Goal: Check status

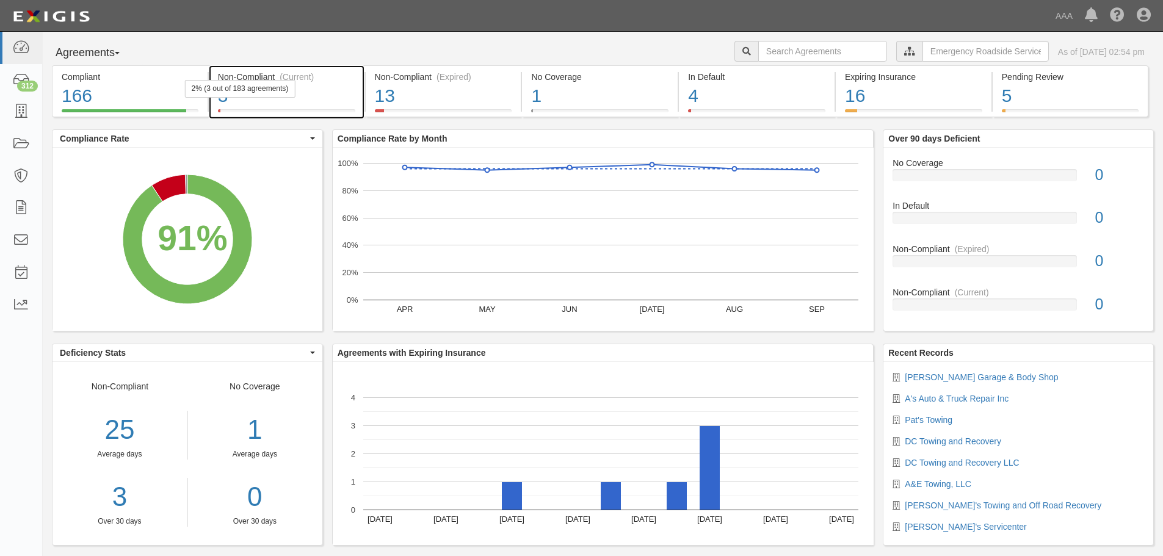
click at [267, 83] on div "2% (3 out of 183 agreements)" at bounding box center [240, 89] width 111 height 18
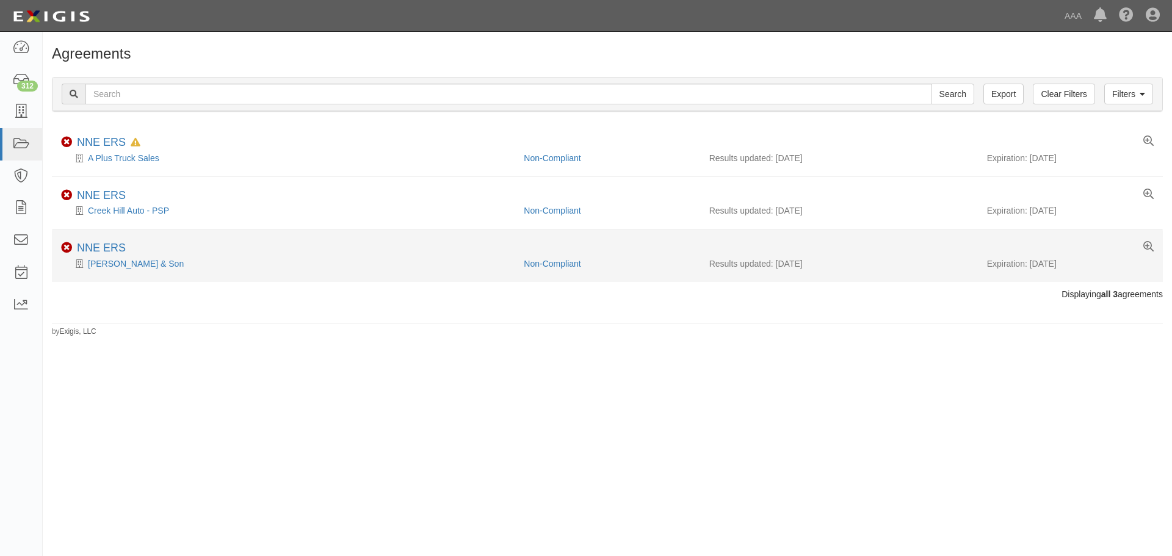
click at [115, 272] on li "Non-Compliant NNE ERS GR Porter & Son Non-Compliant Results updated: 09/26/2025…" at bounding box center [607, 256] width 1111 height 52
click at [117, 258] on div "GR Porter & Son" at bounding box center [288, 264] width 454 height 12
click at [120, 265] on link "GR Porter & Son" at bounding box center [136, 264] width 96 height 10
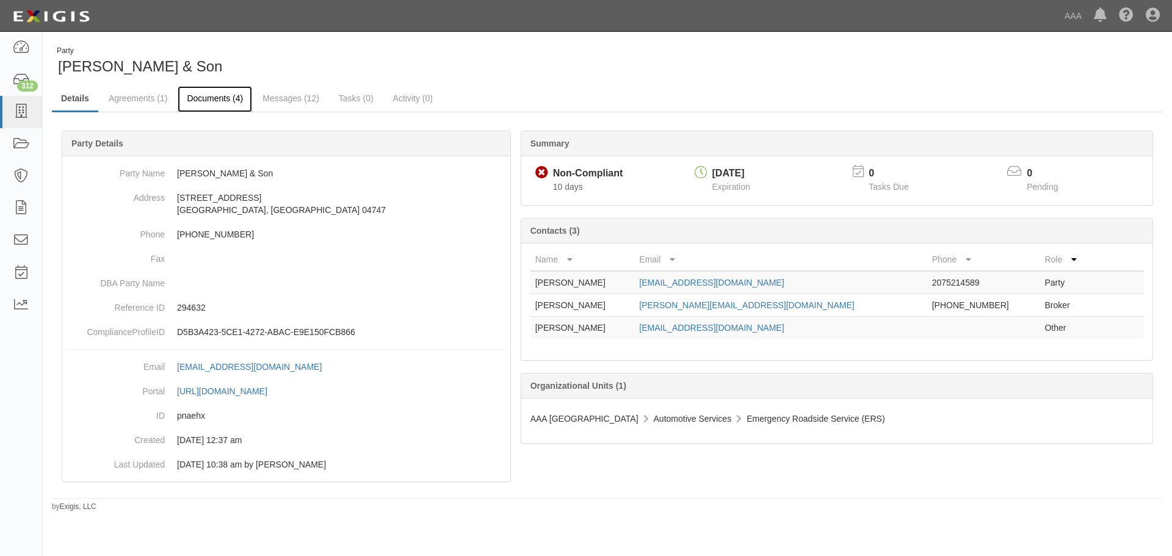
click at [181, 97] on link "Documents (4)" at bounding box center [215, 99] width 74 height 26
click at [158, 97] on link "Agreements (1)" at bounding box center [138, 99] width 77 height 26
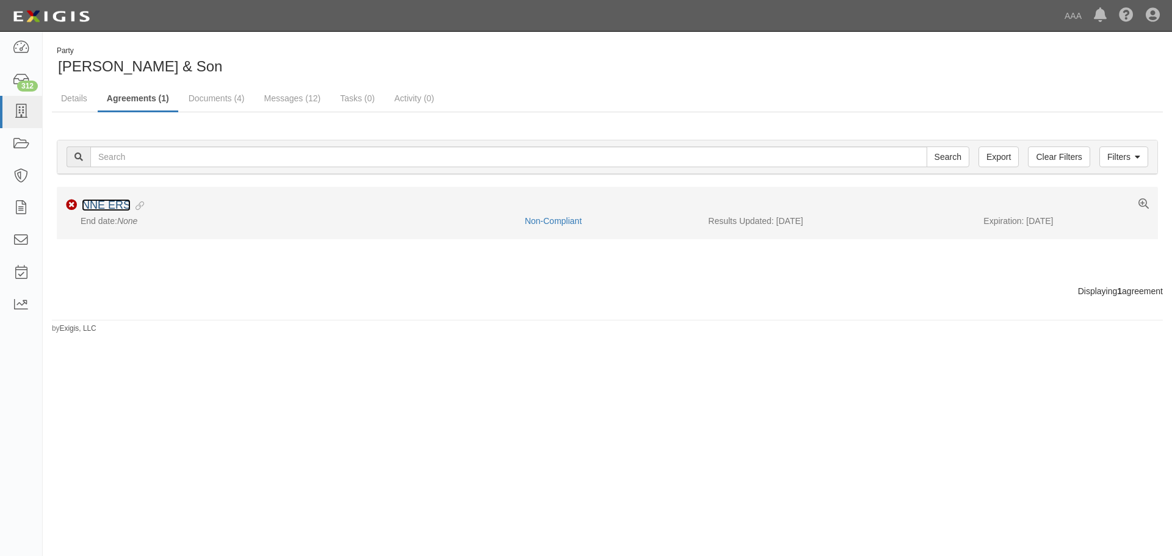
click at [121, 209] on link "NNE ERS" at bounding box center [106, 205] width 49 height 12
click at [104, 203] on link "NNE ERS" at bounding box center [106, 205] width 49 height 12
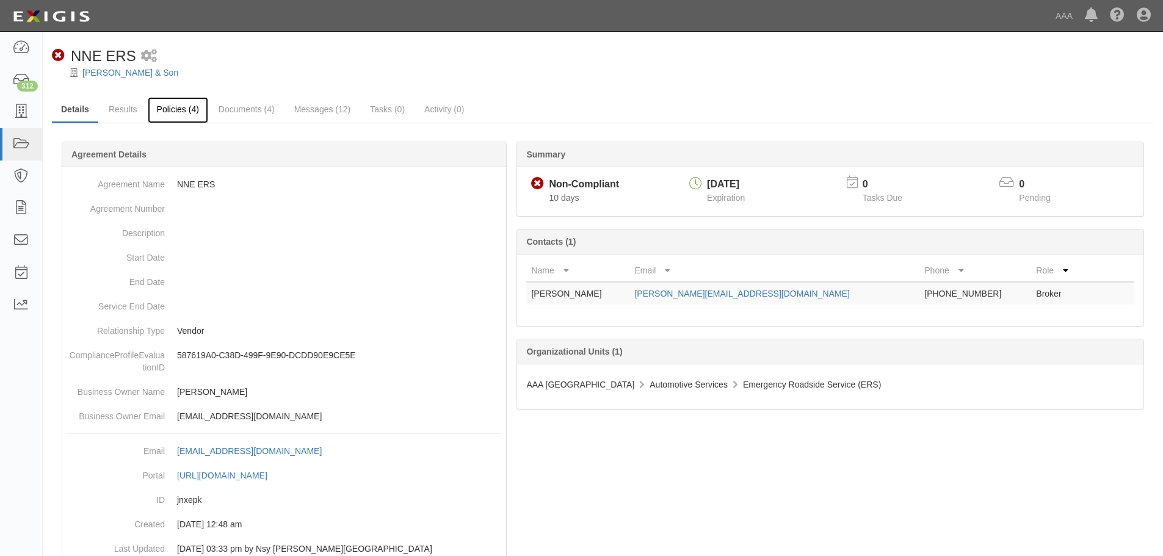
click at [188, 112] on link "Policies (4)" at bounding box center [178, 110] width 60 height 26
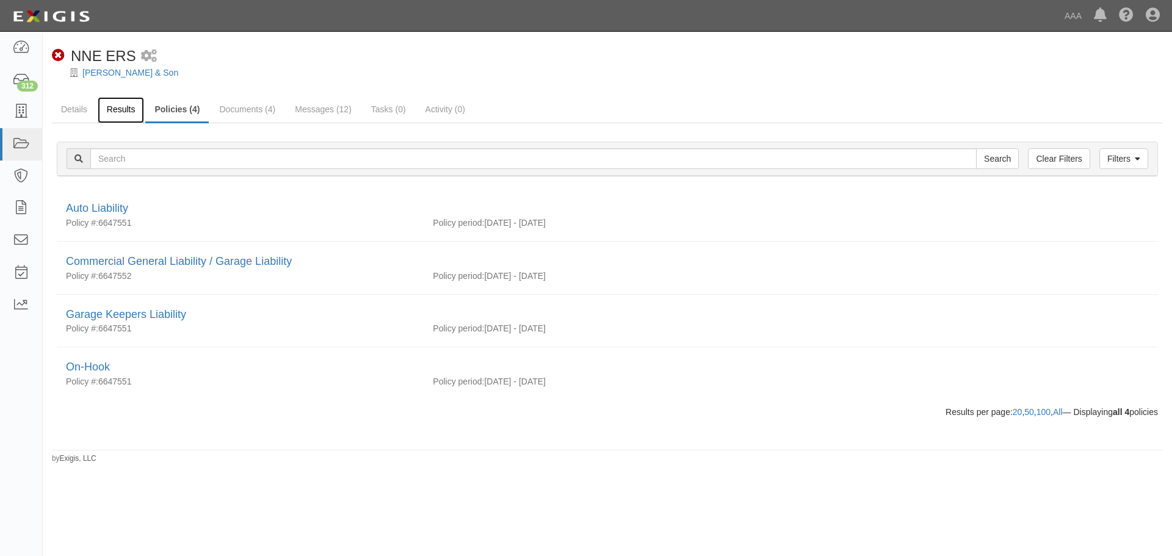
click at [133, 112] on link "Results" at bounding box center [121, 110] width 47 height 26
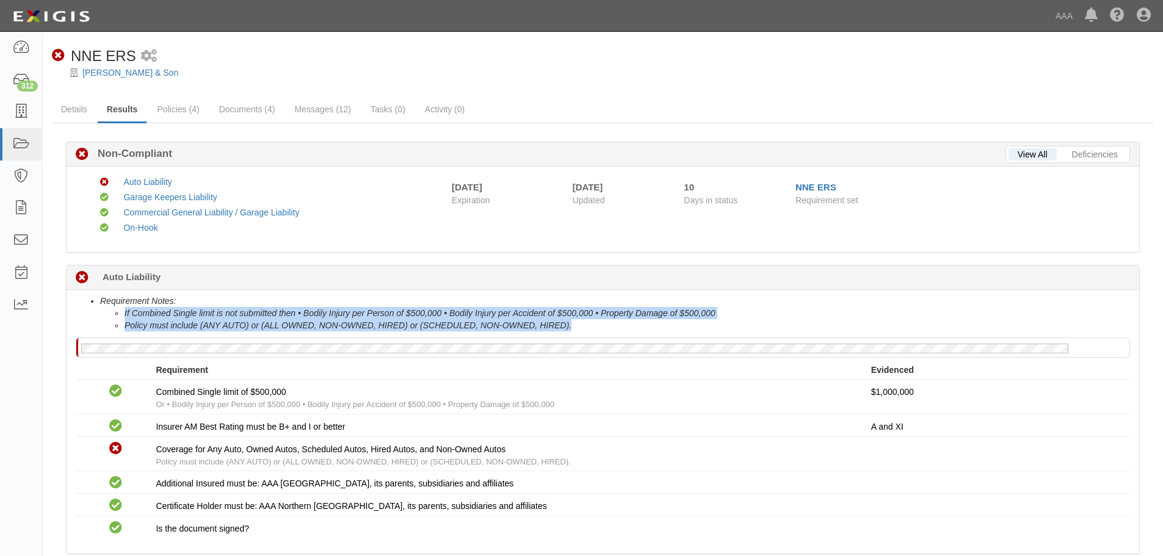
drag, startPoint x: 600, startPoint y: 322, endPoint x: 119, endPoint y: 314, distance: 480.5
click at [119, 314] on ul "If Combined Single limit is not submitted then • Bodily Injury per Person of $5…" at bounding box center [615, 319] width 1030 height 24
click at [119, 313] on ul "If Combined Single limit is not submitted then • Bodily Injury per Person of $5…" at bounding box center [615, 319] width 1030 height 24
drag, startPoint x: 170, startPoint y: 319, endPoint x: 335, endPoint y: 318, distance: 164.2
click at [302, 328] on ul "If Combined Single limit is not submitted then • Bodily Injury per Person of $5…" at bounding box center [615, 319] width 1030 height 24
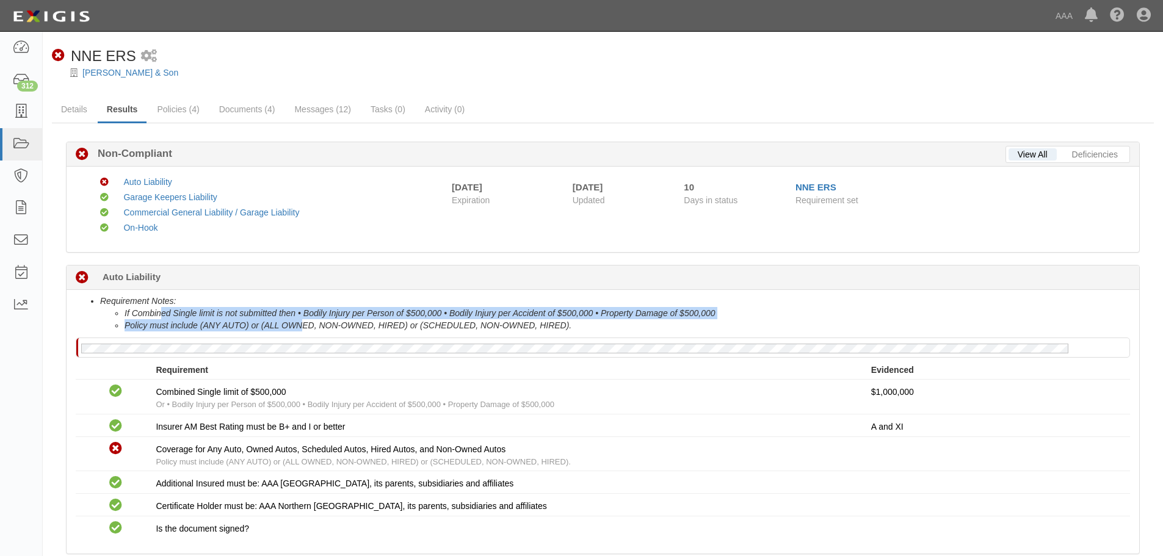
click at [335, 318] on li "If Combined Single limit is not submitted then • Bodily Injury per Person of $5…" at bounding box center [628, 313] width 1006 height 12
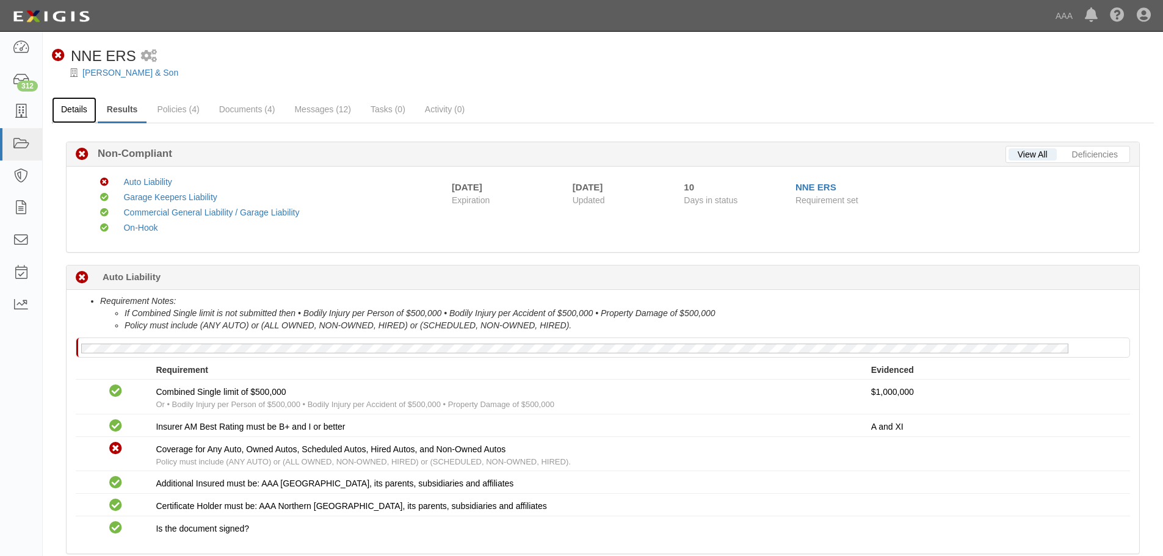
click at [90, 105] on link "Details" at bounding box center [74, 110] width 45 height 26
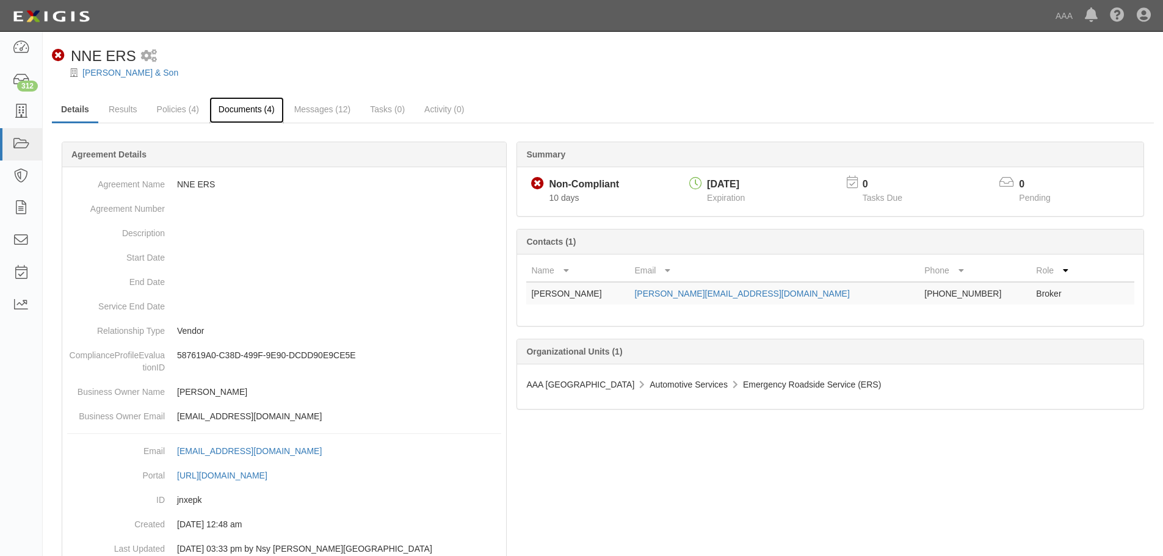
click at [250, 104] on link "Documents (4)" at bounding box center [246, 110] width 74 height 26
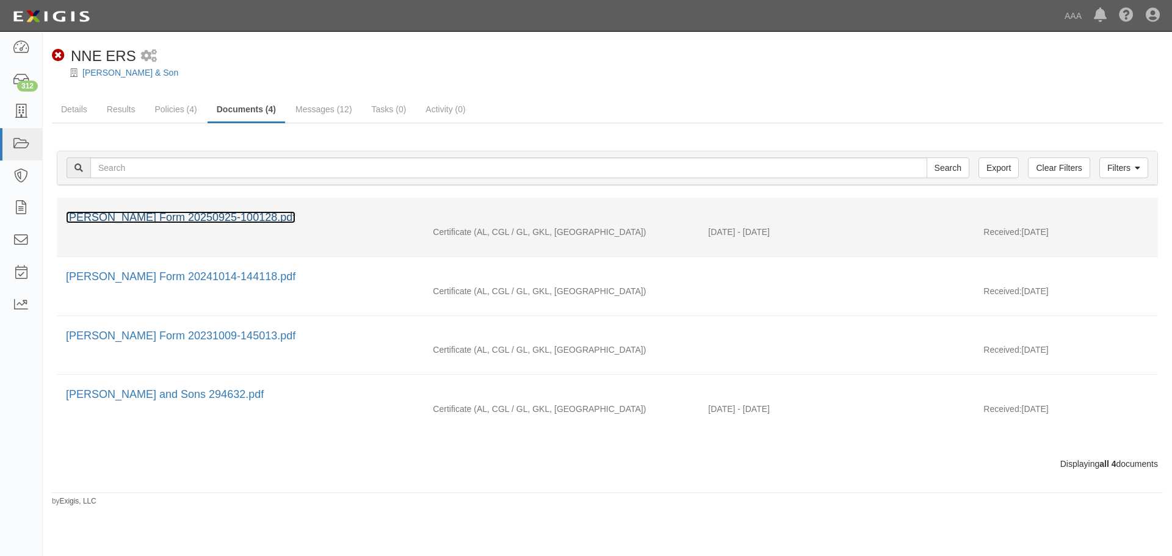
click at [198, 216] on link "ACORD Form 20250925-100128.pdf" at bounding box center [181, 217] width 230 height 12
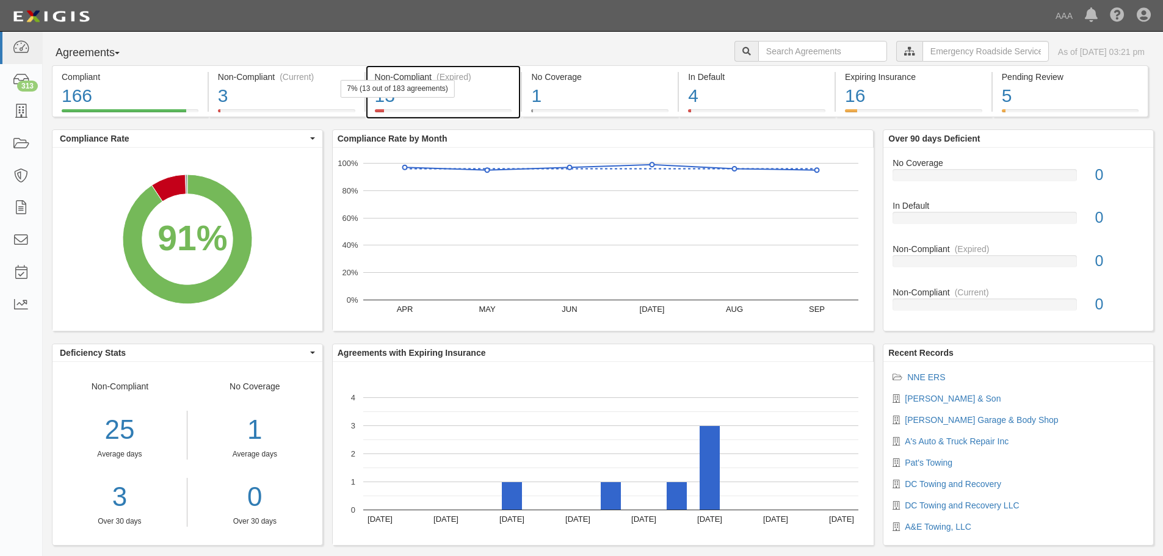
click at [458, 78] on div "(Expired)" at bounding box center [454, 77] width 35 height 12
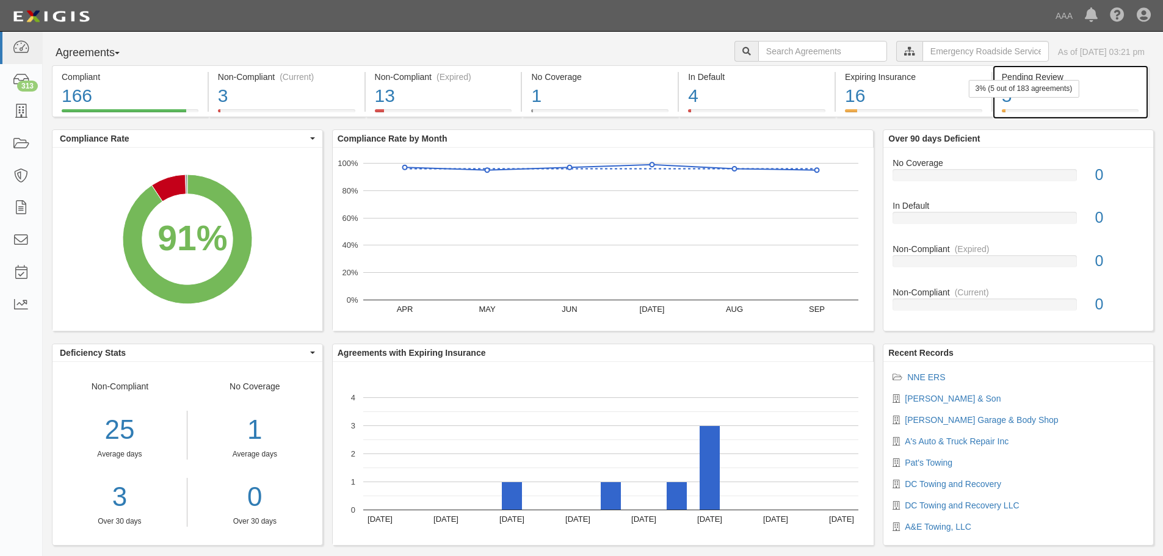
click at [1019, 95] on div "3% (5 out of 183 agreements)" at bounding box center [1024, 89] width 111 height 18
